Goal: Task Accomplishment & Management: Manage account settings

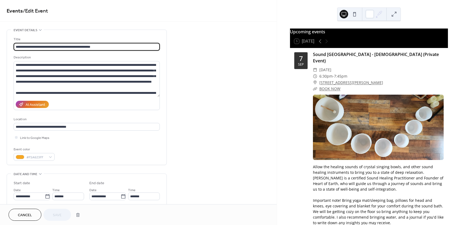
scroll to position [596, 0]
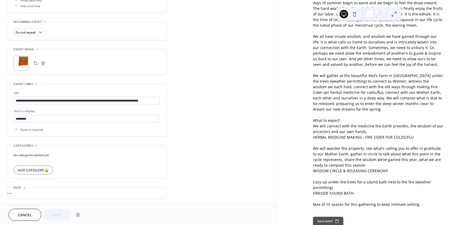
click at [44, 63] on button "button" at bounding box center [42, 62] width 7 height 7
click at [18, 63] on icon at bounding box center [20, 62] width 7 height 7
click at [56, 215] on span "Save" at bounding box center [57, 215] width 9 height 6
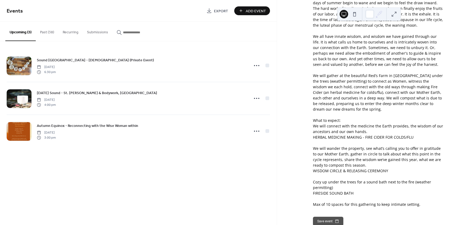
click at [322, 217] on button "Save event" at bounding box center [328, 221] width 30 height 9
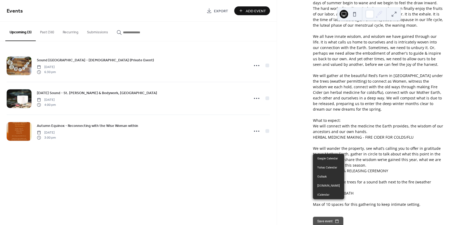
click at [374, 217] on div "Save event" at bounding box center [378, 221] width 131 height 9
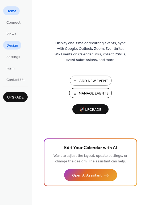
click at [14, 47] on span "Design" at bounding box center [12, 46] width 12 height 6
click at [89, 91] on span "Manage Events" at bounding box center [94, 94] width 30 height 6
click at [13, 45] on span "Design" at bounding box center [12, 46] width 12 height 6
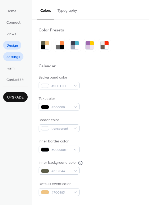
click at [8, 55] on span "Settings" at bounding box center [13, 57] width 14 height 6
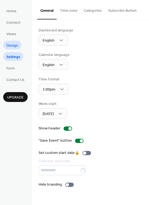
click at [10, 45] on span "Design" at bounding box center [12, 46] width 12 height 6
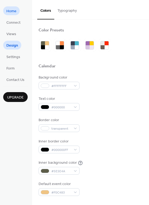
click at [13, 9] on span "Home" at bounding box center [11, 12] width 10 height 6
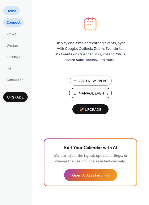
click at [12, 22] on span "Connect" at bounding box center [13, 23] width 14 height 6
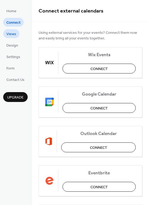
click at [11, 33] on span "Views" at bounding box center [11, 34] width 10 height 6
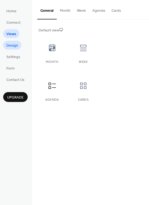
click at [10, 44] on span "Design" at bounding box center [12, 46] width 12 height 6
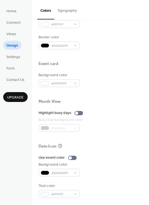
scroll to position [228, 0]
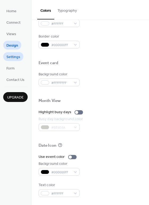
click at [17, 60] on span "Settings" at bounding box center [13, 57] width 14 height 6
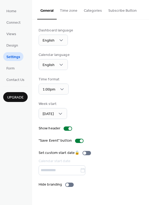
click at [67, 11] on button "Time zone" at bounding box center [69, 9] width 24 height 19
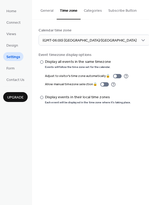
click at [94, 9] on button "Categories" at bounding box center [93, 9] width 25 height 19
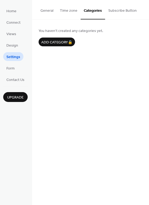
click at [116, 9] on button "Subscribe Button" at bounding box center [122, 9] width 35 height 19
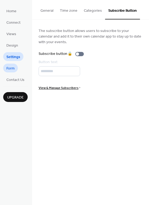
click at [13, 67] on span "Form" at bounding box center [10, 69] width 8 height 6
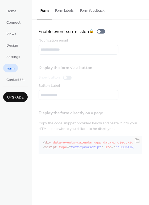
click at [64, 12] on button "Form labels" at bounding box center [64, 9] width 25 height 19
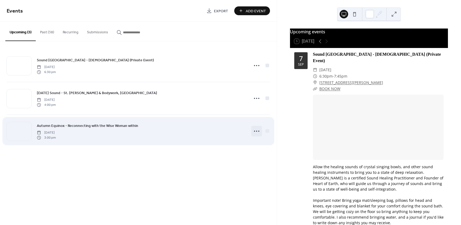
click at [253, 130] on icon at bounding box center [256, 131] width 9 height 9
click at [122, 123] on link "Autumn Equinox - Reconnecting with the Wise Woman within" at bounding box center [87, 126] width 101 height 6
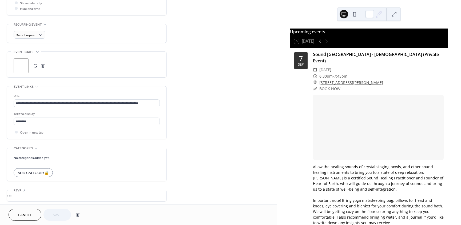
scroll to position [213, 0]
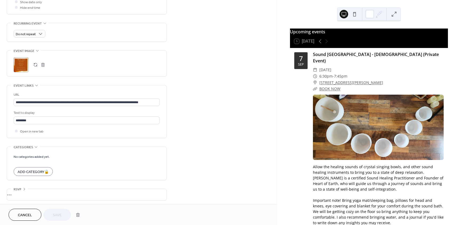
click at [19, 64] on div ";" at bounding box center [21, 64] width 15 height 15
drag, startPoint x: 20, startPoint y: 64, endPoint x: 193, endPoint y: 75, distance: 173.1
click at [193, 75] on div "**********" at bounding box center [138, 10] width 276 height 389
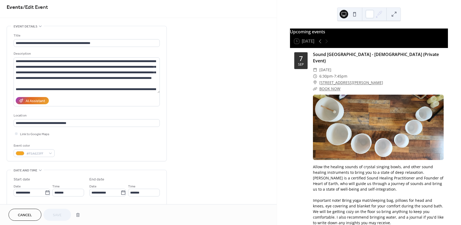
scroll to position [0, 0]
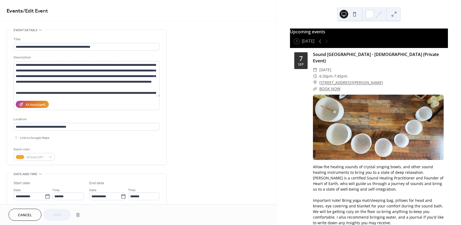
click at [394, 16] on button at bounding box center [393, 14] width 9 height 9
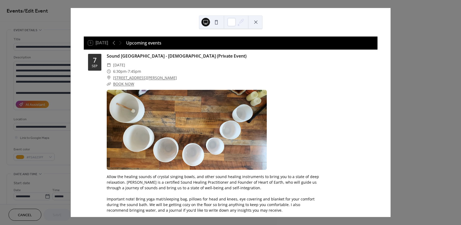
click at [256, 22] on button at bounding box center [255, 22] width 9 height 9
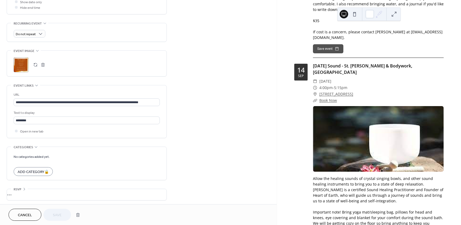
scroll to position [426, 0]
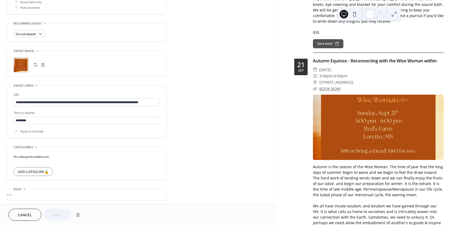
click at [392, 104] on div at bounding box center [378, 127] width 131 height 65
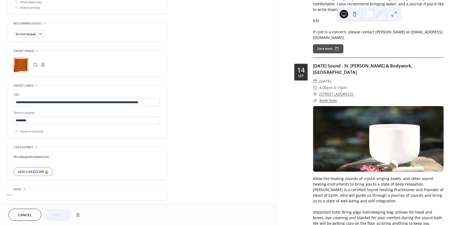
scroll to position [400, 0]
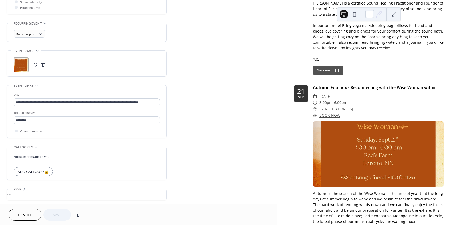
click at [392, 121] on div at bounding box center [378, 153] width 131 height 65
drag, startPoint x: 392, startPoint y: 120, endPoint x: 251, endPoint y: 114, distance: 141.4
click at [251, 114] on div "**********" at bounding box center [138, 10] width 276 height 389
click at [42, 65] on button "button" at bounding box center [42, 64] width 7 height 7
click at [37, 62] on button "button" at bounding box center [35, 64] width 7 height 7
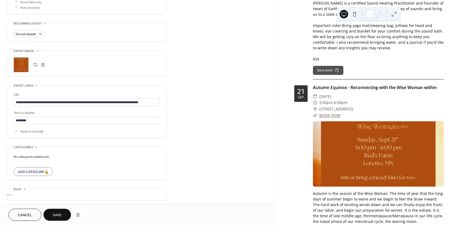
click at [389, 12] on div at bounding box center [368, 13] width 63 height 13
click at [392, 14] on button at bounding box center [393, 14] width 9 height 9
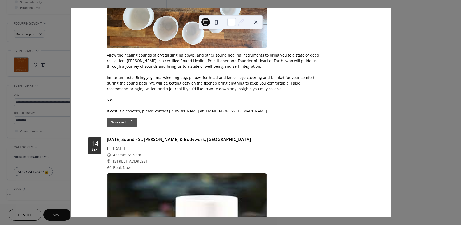
click at [258, 21] on button at bounding box center [255, 22] width 9 height 9
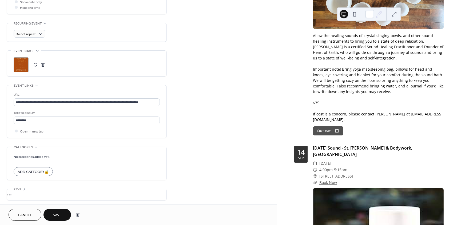
click at [39, 63] on div at bounding box center [39, 64] width 15 height 7
click at [38, 64] on button "button" at bounding box center [35, 64] width 7 height 7
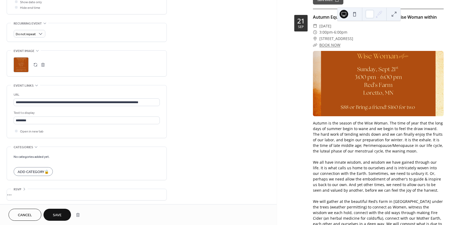
scroll to position [478, 0]
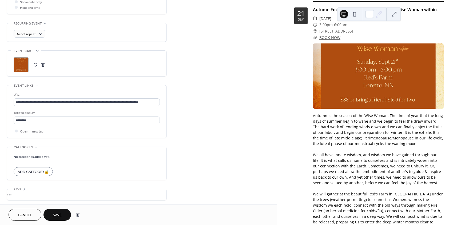
click at [51, 215] on button "Save" at bounding box center [56, 215] width 27 height 12
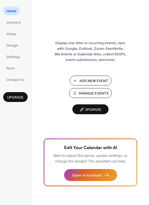
click at [86, 92] on span "Manage Events" at bounding box center [94, 94] width 30 height 6
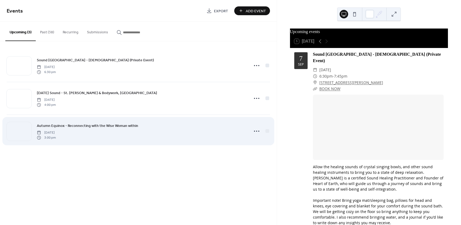
click at [256, 130] on icon at bounding box center [256, 131] width 9 height 9
click at [151, 125] on div "Autumn Equinox - Reconnecting with the Wise Woman within [DATE] 3:00 pm" at bounding box center [141, 131] width 209 height 17
click at [252, 134] on icon at bounding box center [256, 131] width 9 height 9
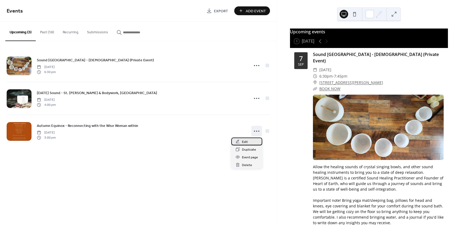
click at [246, 142] on span "Edit" at bounding box center [245, 142] width 6 height 6
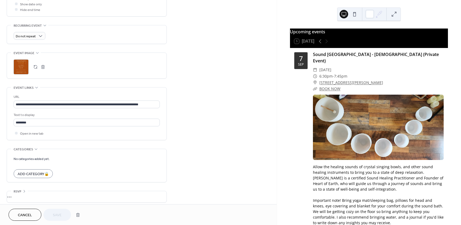
scroll to position [215, 0]
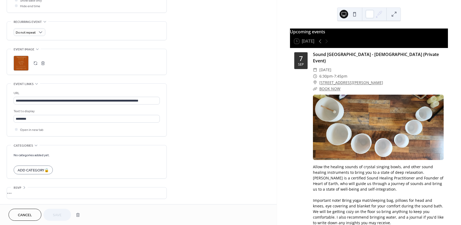
click at [41, 64] on button "button" at bounding box center [42, 62] width 7 height 7
click at [33, 63] on button "button" at bounding box center [35, 62] width 7 height 7
click at [432, 215] on div "Allow the healing sounds of crystal singing bowls, and other sound healing inst…" at bounding box center [378, 209] width 131 height 90
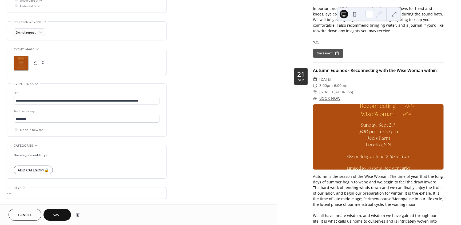
scroll to position [426, 0]
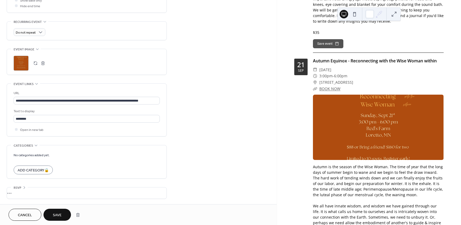
click at [55, 214] on span "Save" at bounding box center [57, 215] width 9 height 6
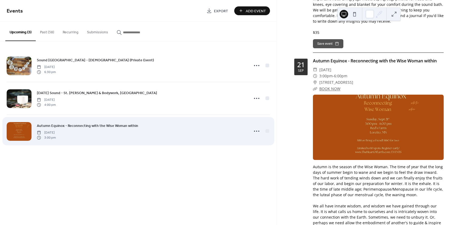
click at [104, 136] on div "Autumn Equinox - Reconnecting with the Wise Woman within [DATE] 3:00 pm" at bounding box center [141, 131] width 209 height 17
click at [256, 131] on circle at bounding box center [256, 131] width 1 height 1
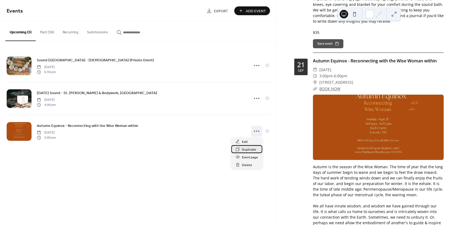
click at [251, 145] on div "Duplicate" at bounding box center [246, 149] width 31 height 8
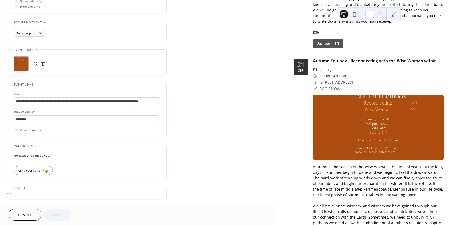
scroll to position [215, 0]
click at [29, 209] on button "Cancel" at bounding box center [25, 215] width 33 height 12
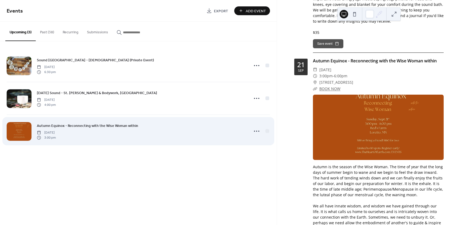
click at [251, 131] on div "Autumn Equinox - Reconnecting with the Wise Woman within [DATE] 3:00 pm" at bounding box center [138, 131] width 263 height 33
click at [256, 131] on circle at bounding box center [256, 131] width 1 height 1
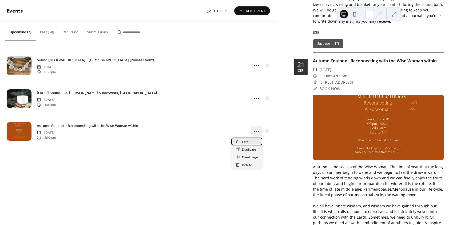
click at [248, 144] on div "Edit" at bounding box center [246, 142] width 31 height 8
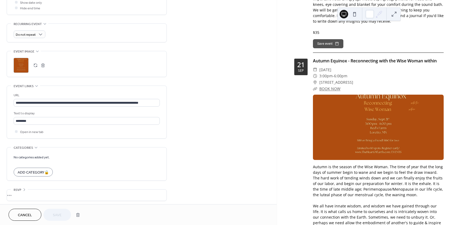
scroll to position [215, 0]
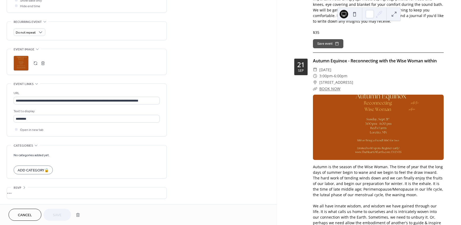
click at [43, 64] on button "button" at bounding box center [42, 62] width 7 height 7
click at [37, 63] on button "button" at bounding box center [35, 62] width 7 height 7
click at [53, 212] on span "Save" at bounding box center [57, 215] width 9 height 6
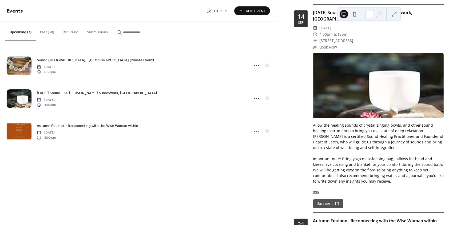
click at [397, 12] on button at bounding box center [393, 14] width 9 height 9
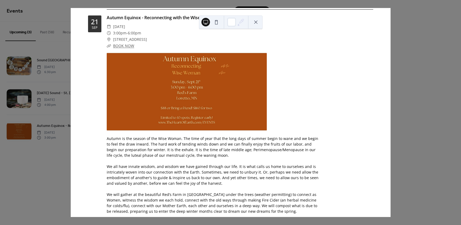
scroll to position [437, 0]
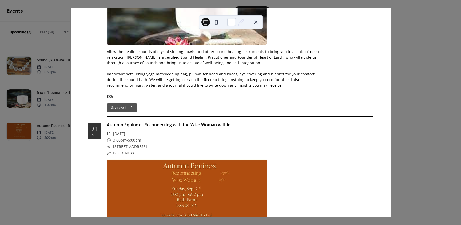
click at [255, 24] on button at bounding box center [255, 22] width 9 height 9
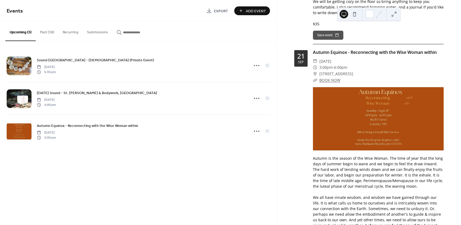
scroll to position [320, 0]
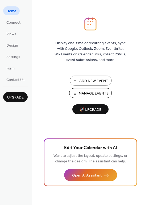
click at [91, 92] on span "Manage Events" at bounding box center [94, 94] width 30 height 6
click at [95, 95] on span "Manage Events" at bounding box center [94, 94] width 30 height 6
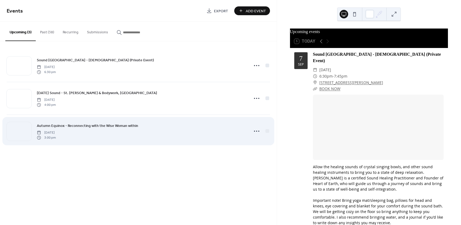
click at [105, 135] on div "Autumn Equinox - Reconnecting with the Wise Woman within [DATE] 3:00 pm" at bounding box center [141, 131] width 209 height 17
click at [171, 134] on div "Autumn Equinox - Reconnecting with the Wise Woman within [DATE] 3:00 pm" at bounding box center [141, 131] width 209 height 17
click at [255, 131] on icon at bounding box center [256, 131] width 9 height 9
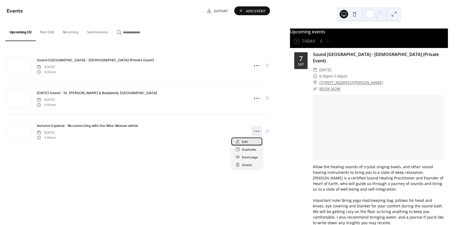
click at [243, 142] on span "Edit" at bounding box center [245, 142] width 6 height 6
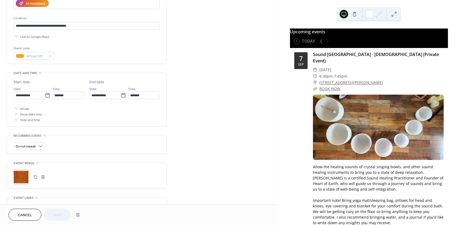
scroll to position [133, 0]
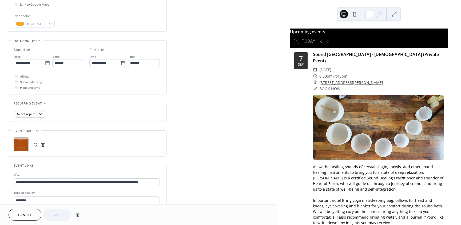
click at [43, 144] on button "button" at bounding box center [42, 144] width 7 height 7
click at [22, 146] on icon at bounding box center [21, 144] width 9 height 9
click at [56, 214] on span "Save" at bounding box center [57, 215] width 9 height 6
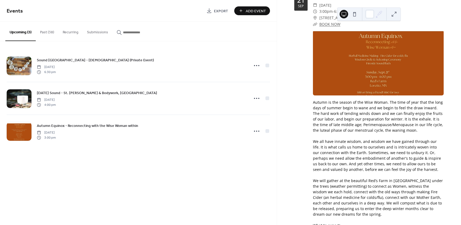
scroll to position [463, 0]
